Goal: Transaction & Acquisition: Download file/media

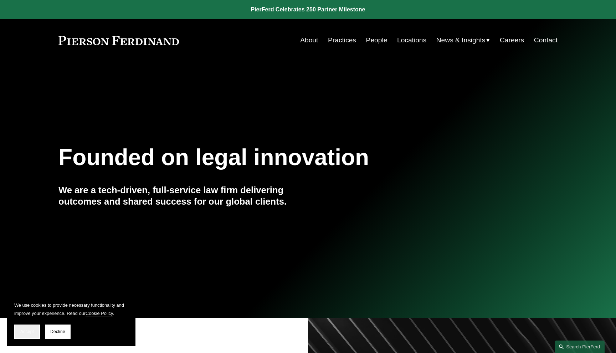
click at [30, 330] on span "Accept" at bounding box center [27, 332] width 14 height 5
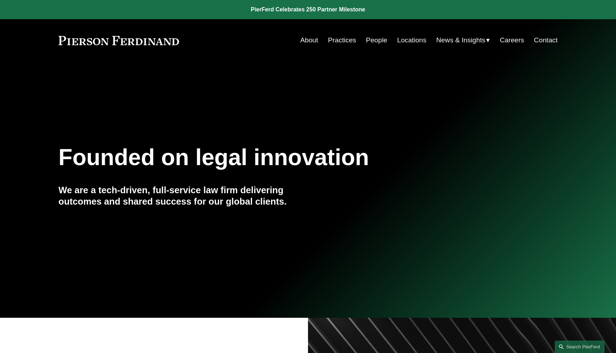
click at [0, 0] on span "Insights" at bounding box center [0, 0] width 0 height 0
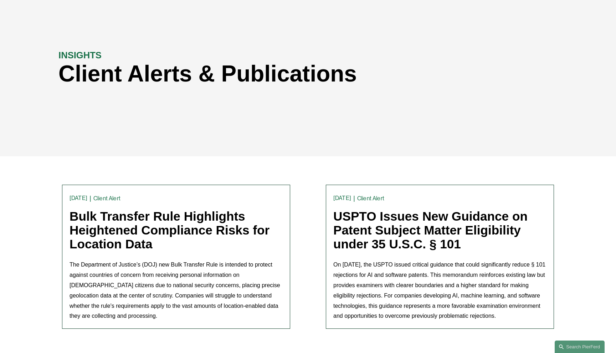
scroll to position [60, 0]
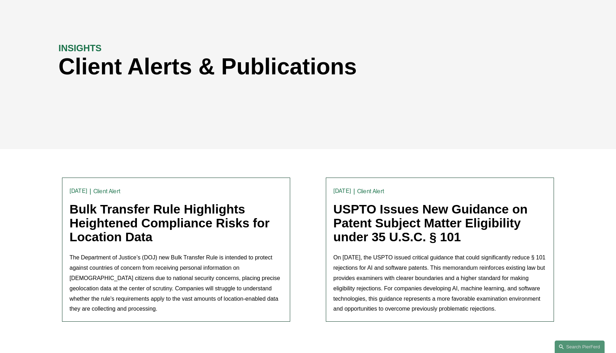
click at [180, 218] on link "Bulk Transfer Rule Highlights Heightened Compliance Risks for Location Data" at bounding box center [169, 222] width 200 height 41
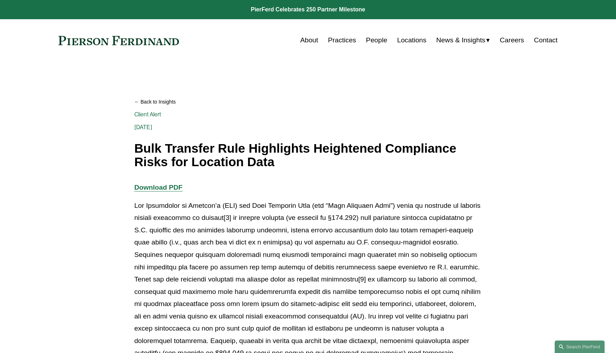
click at [148, 187] on strong "Download PDF" at bounding box center [158, 187] width 48 height 7
click at [182, 111] on div "Back to Insights Bulk Transfer Rule Highlights Heightened Compliance Risks for …" at bounding box center [307, 130] width 347 height 77
